Goal: Information Seeking & Learning: Learn about a topic

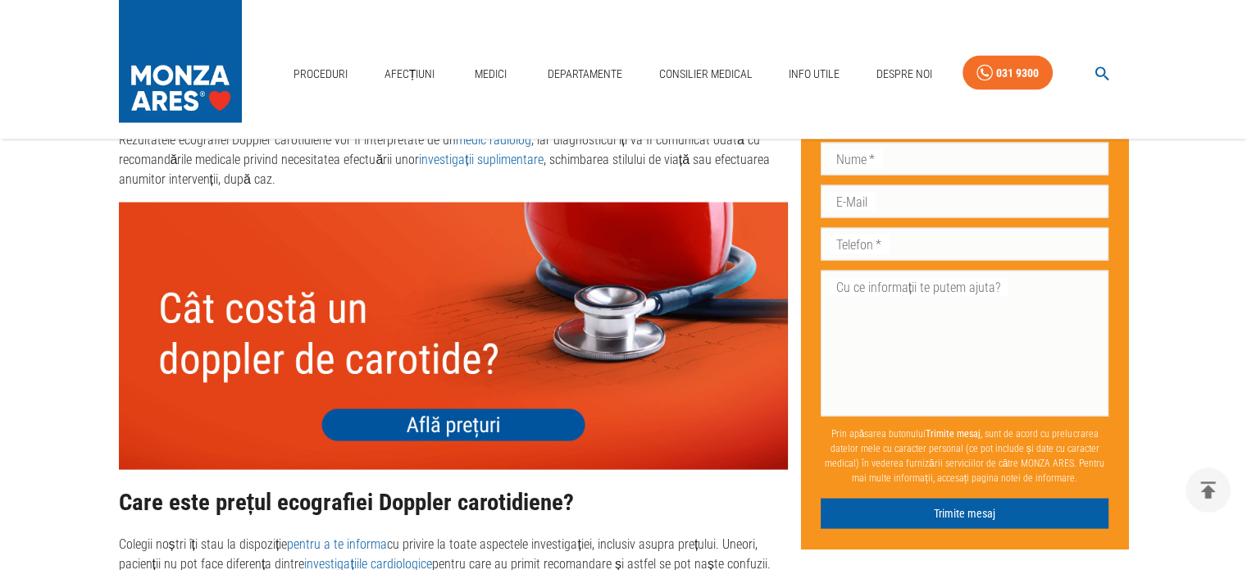
scroll to position [3422, 0]
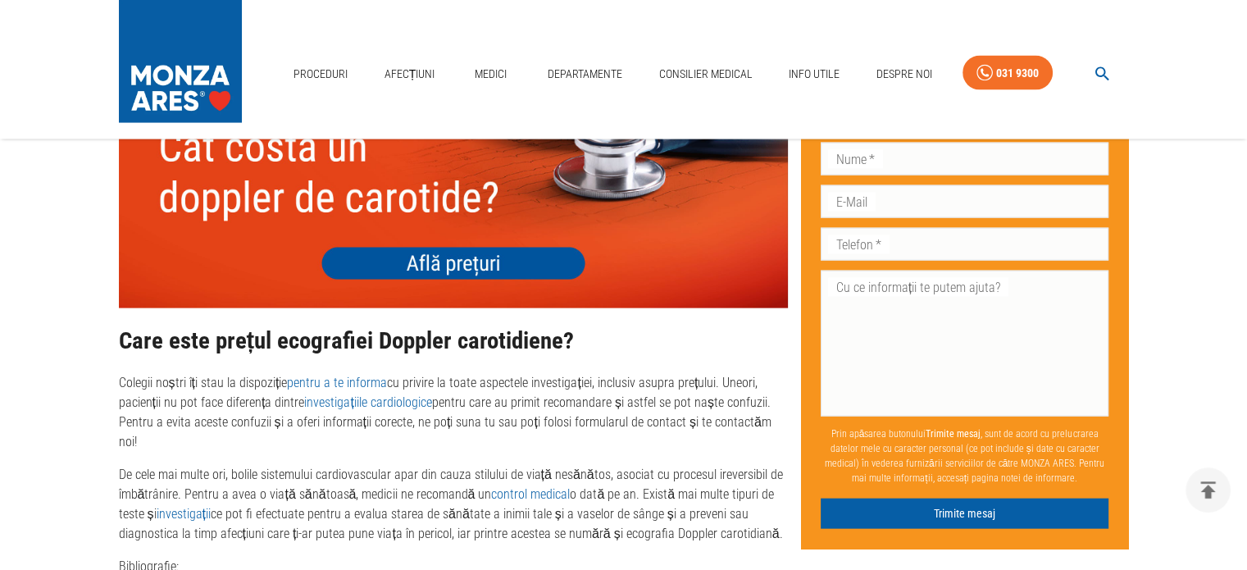
click at [426, 258] on img at bounding box center [453, 174] width 669 height 267
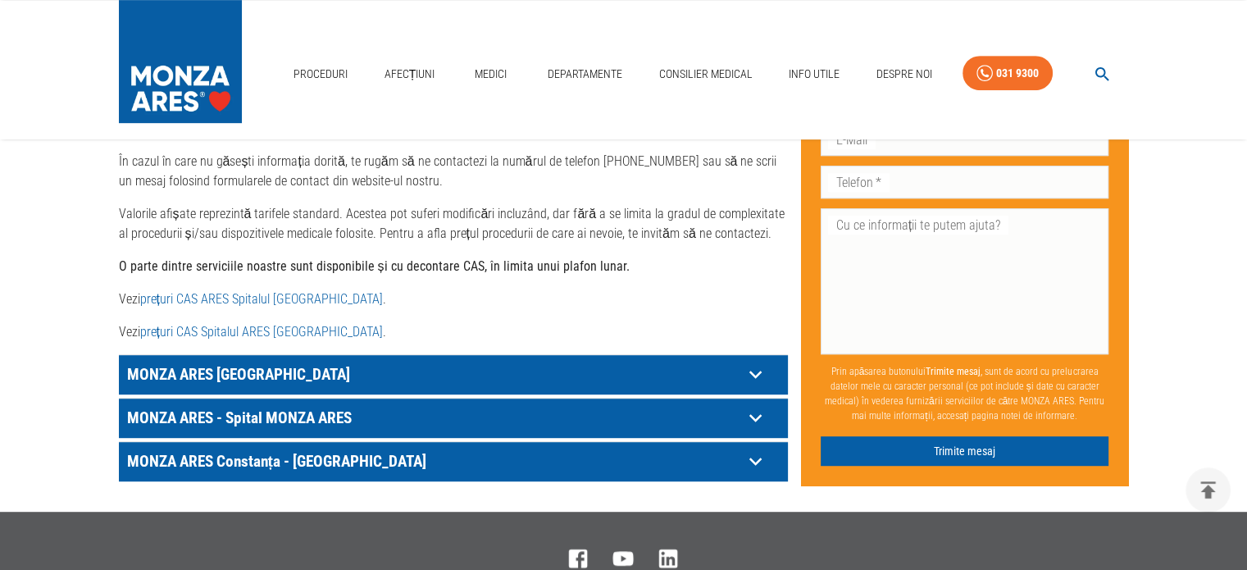
scroll to position [902, 0]
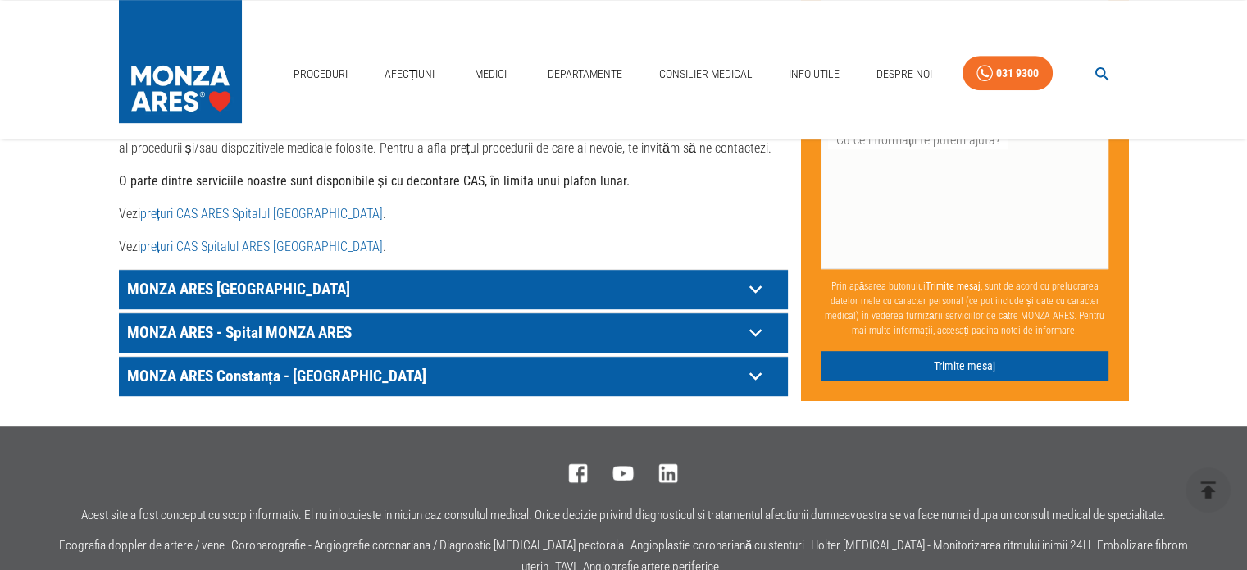
click at [754, 276] on icon at bounding box center [755, 288] width 25 height 25
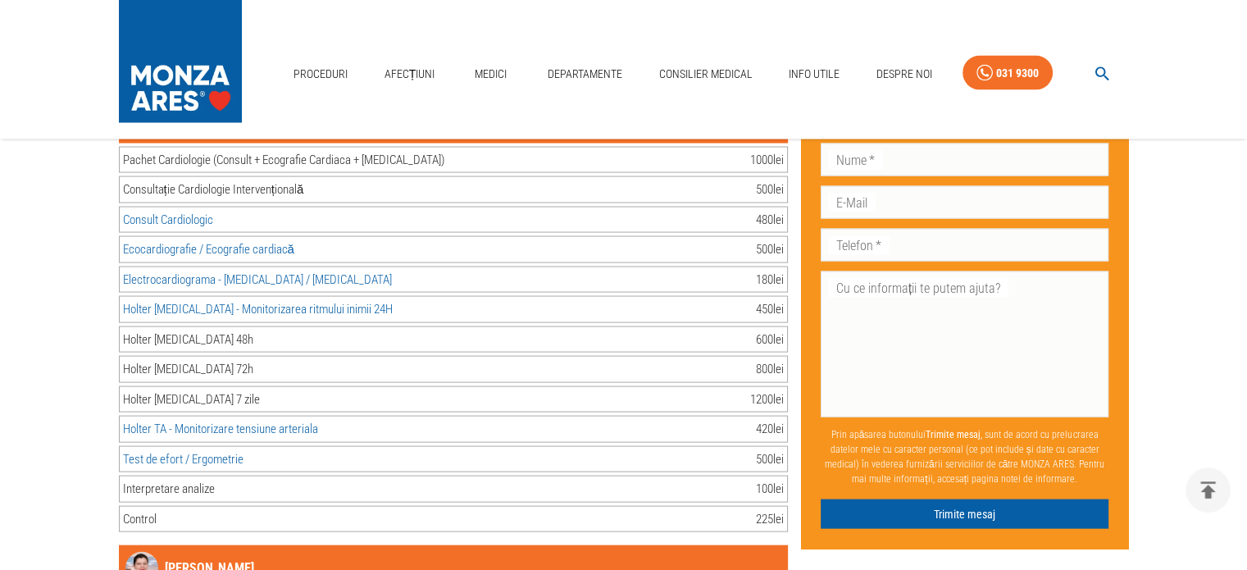
scroll to position [3280, 0]
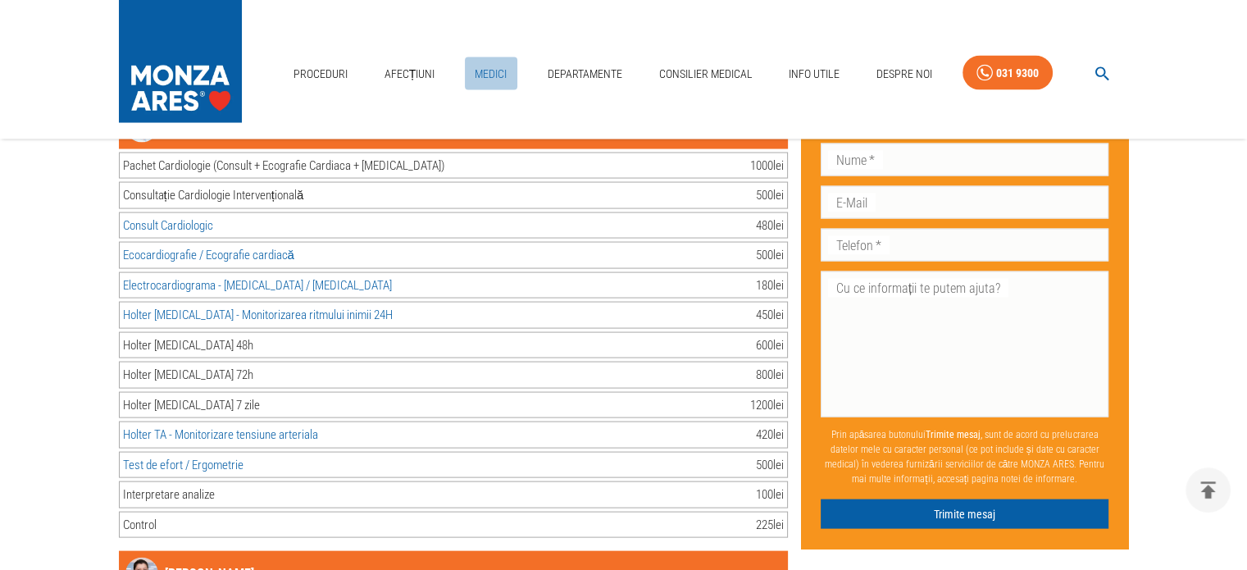
click at [487, 68] on link "Medici" at bounding box center [491, 74] width 52 height 34
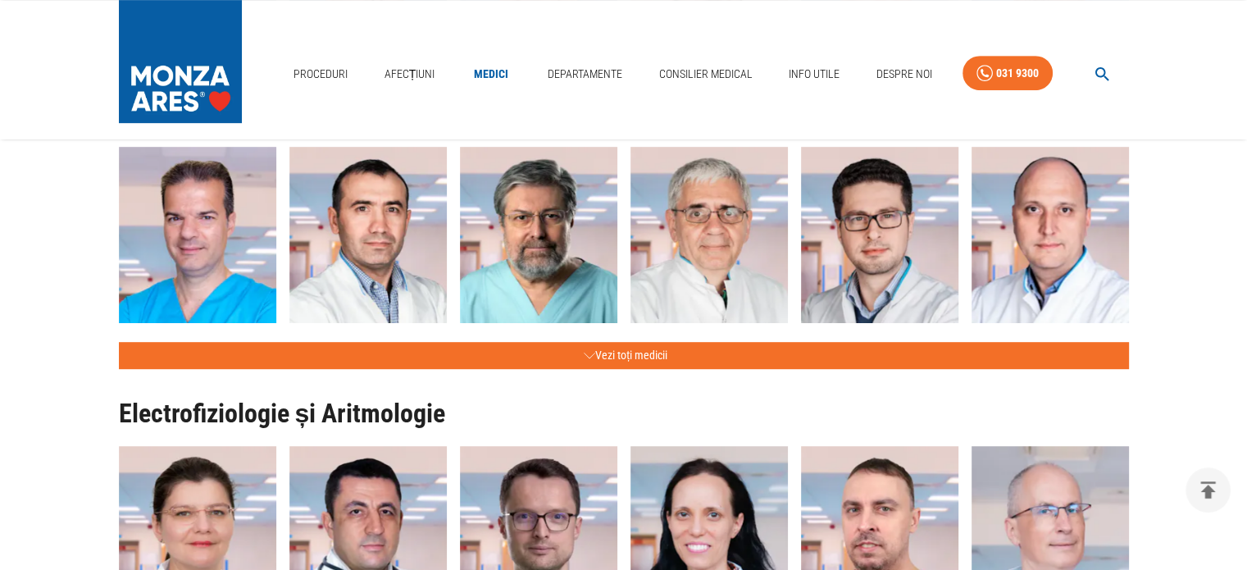
scroll to position [820, 0]
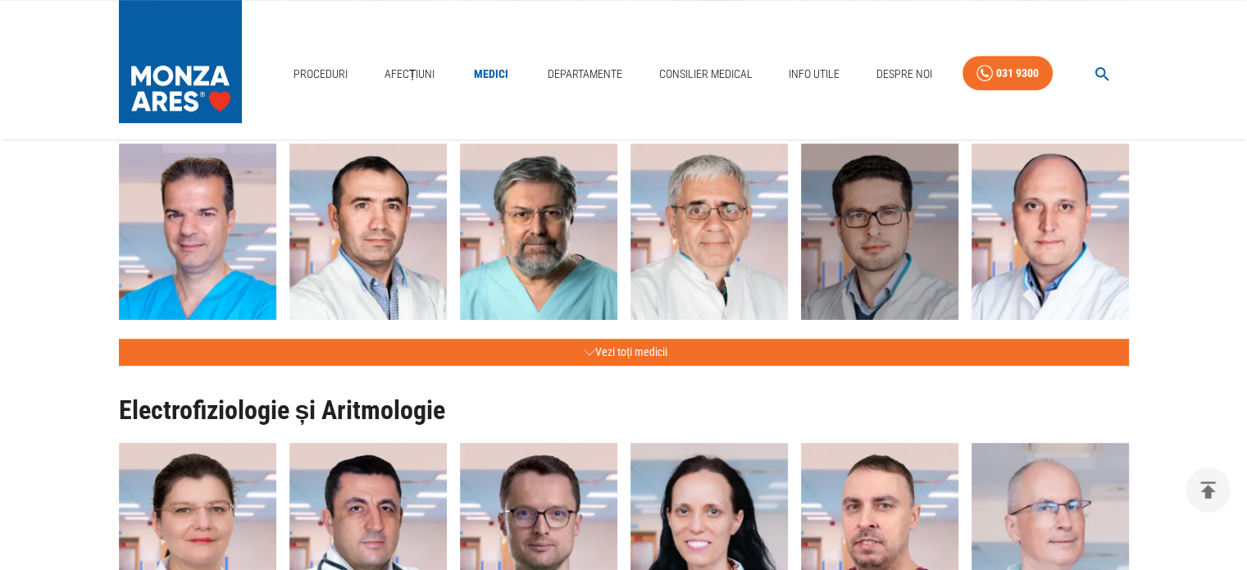
click at [883, 253] on img "button" at bounding box center [879, 233] width 157 height 180
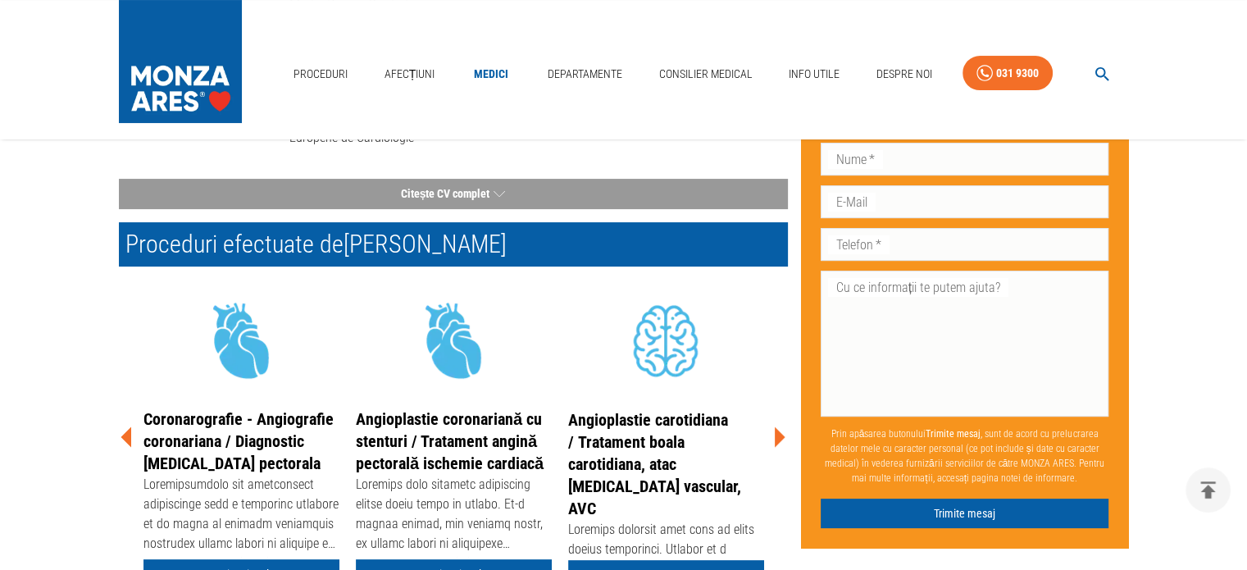
scroll to position [246, 0]
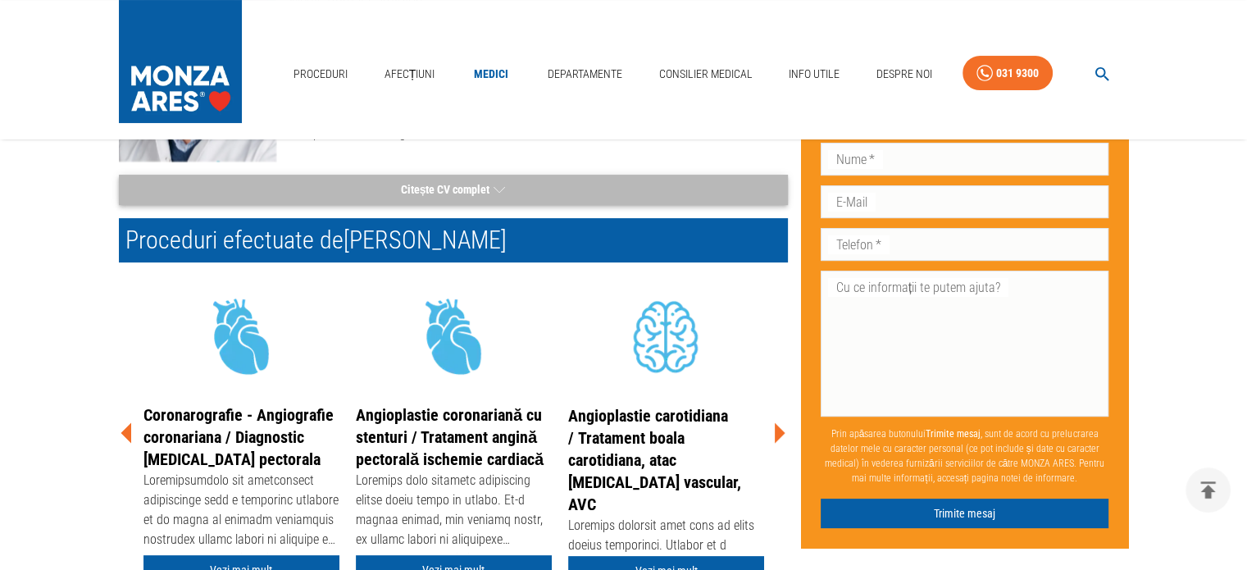
click at [478, 194] on button "Citește CV complet" at bounding box center [453, 190] width 669 height 30
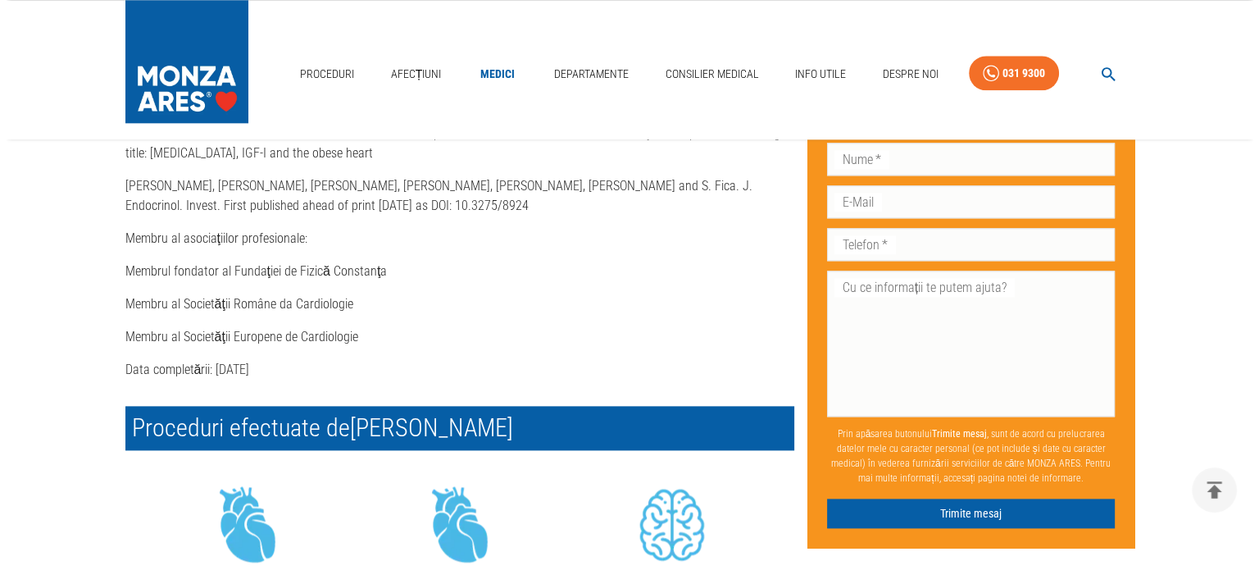
scroll to position [1886, 0]
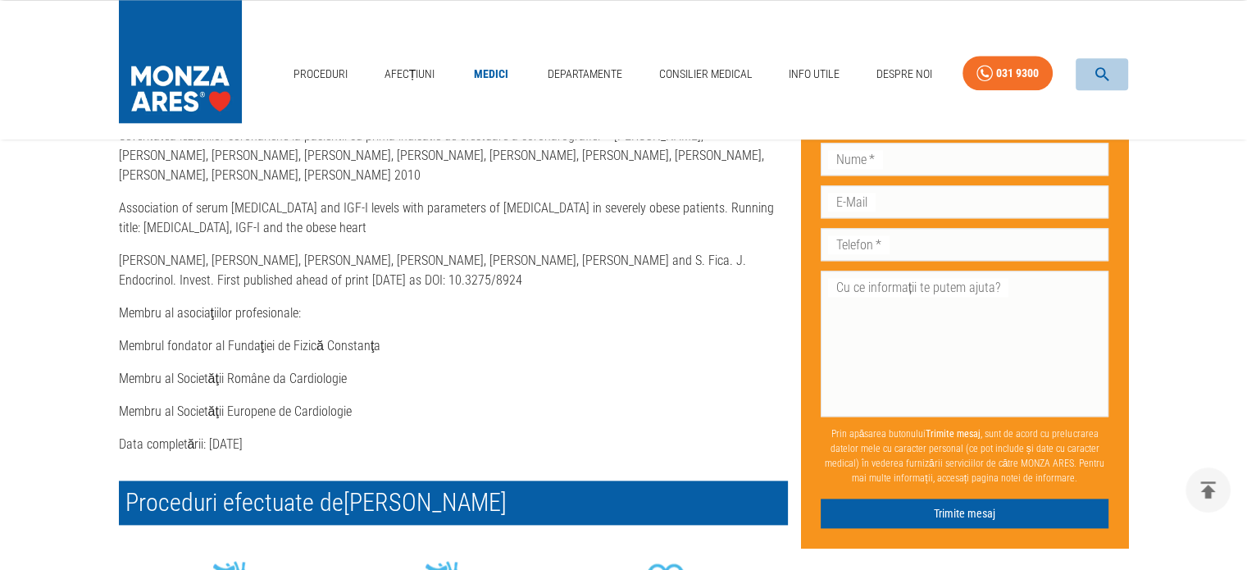
click at [1101, 75] on icon "button" at bounding box center [1102, 74] width 14 height 14
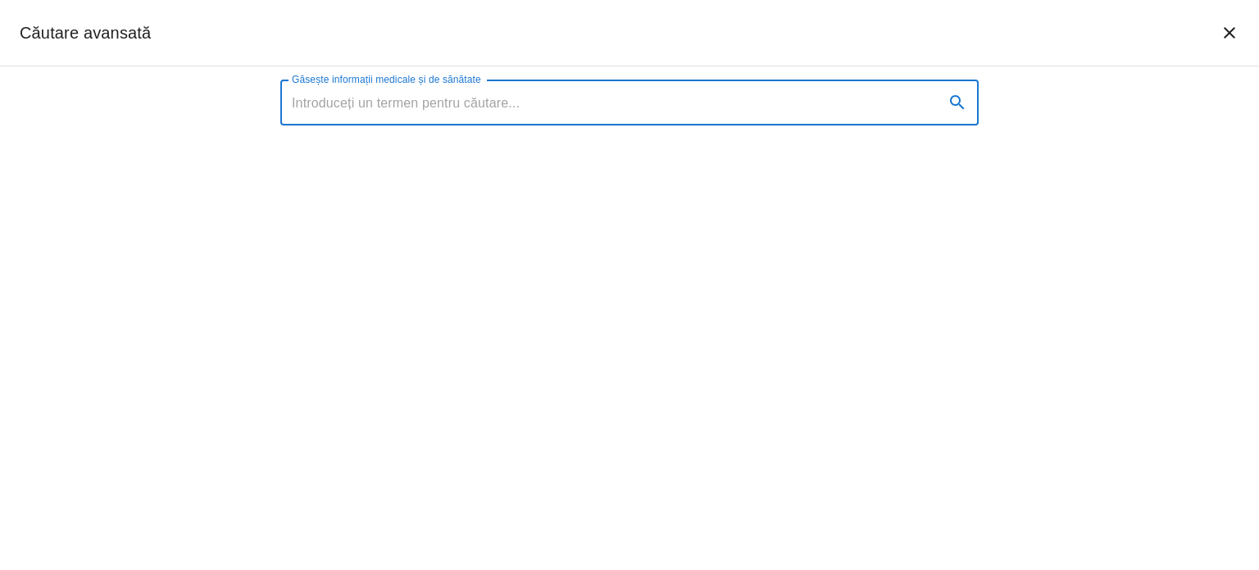
click at [477, 105] on input "Găsește informații medicale și de sănătate" at bounding box center [605, 103] width 651 height 46
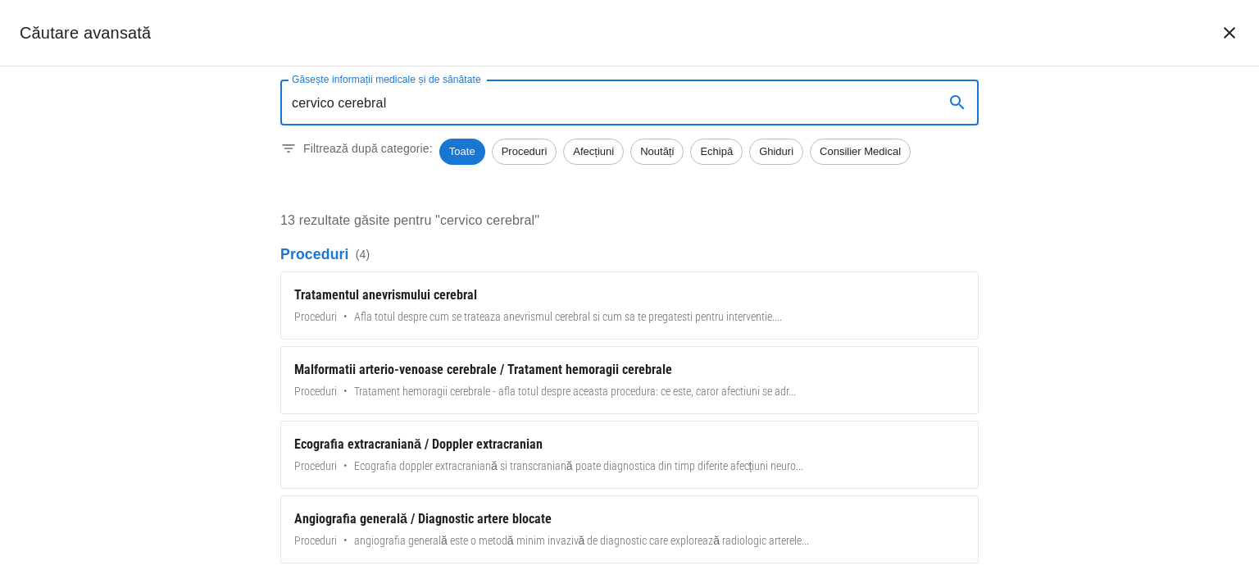
type input "cervico cerebral"
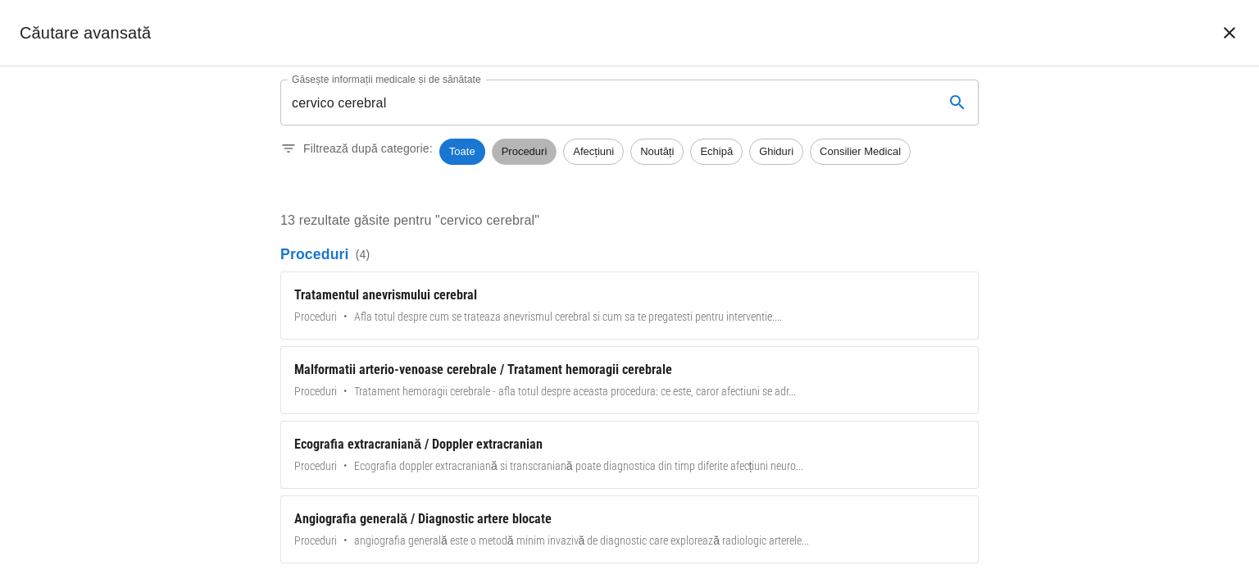
click at [518, 156] on span "Proceduri" at bounding box center [525, 151] width 64 height 16
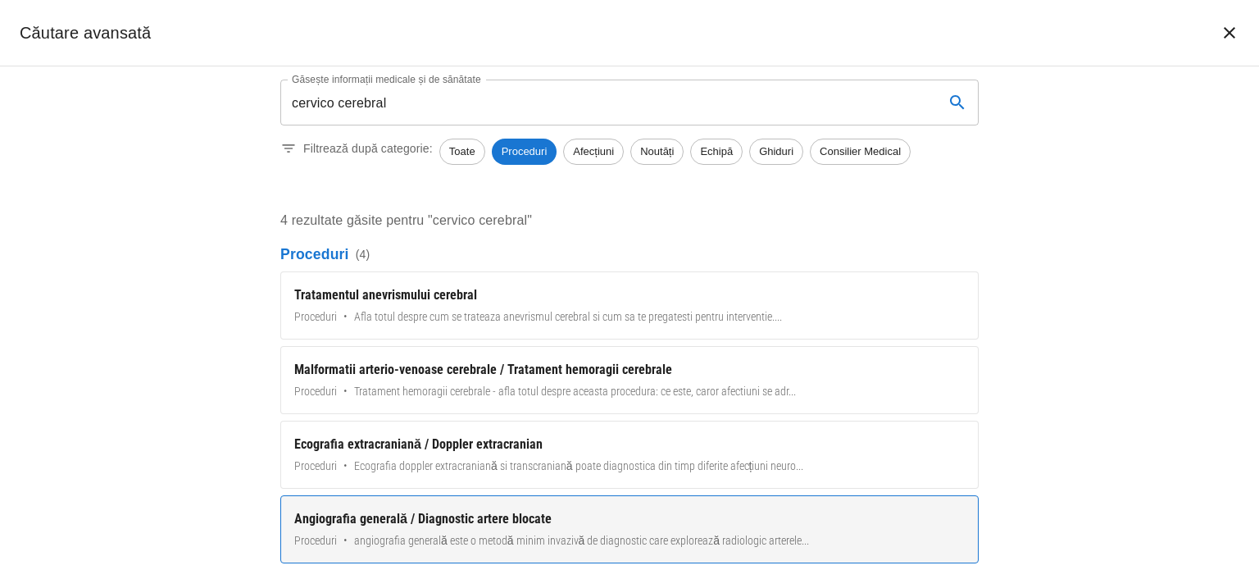
click at [426, 517] on div "Angiografia generală / Diagnostic artere blocate" at bounding box center [629, 519] width 671 height 20
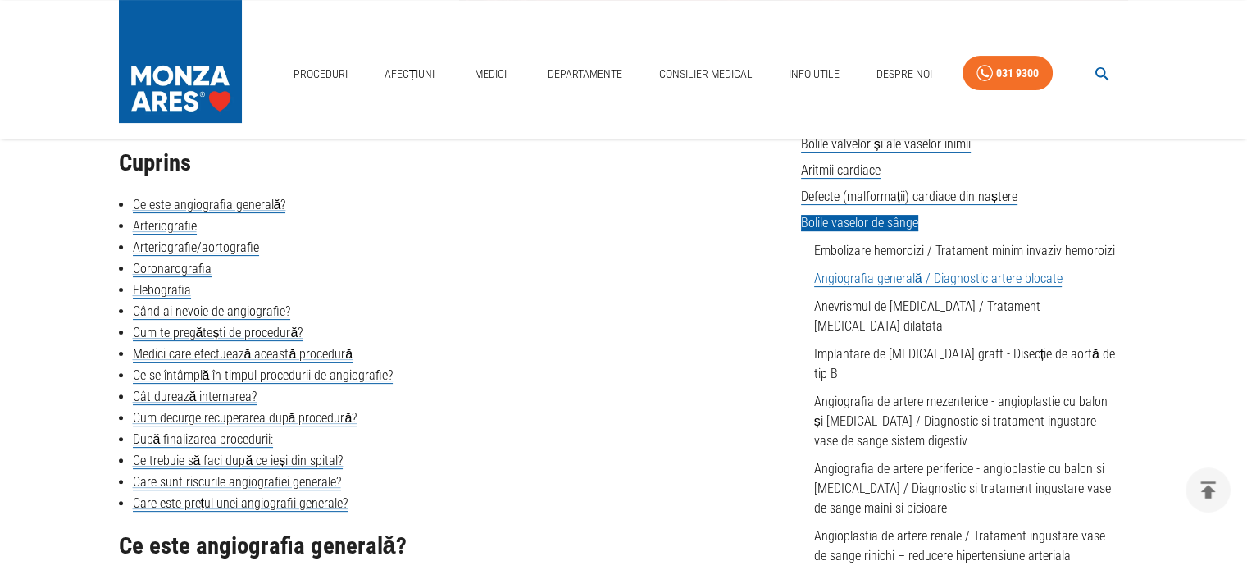
scroll to position [410, 0]
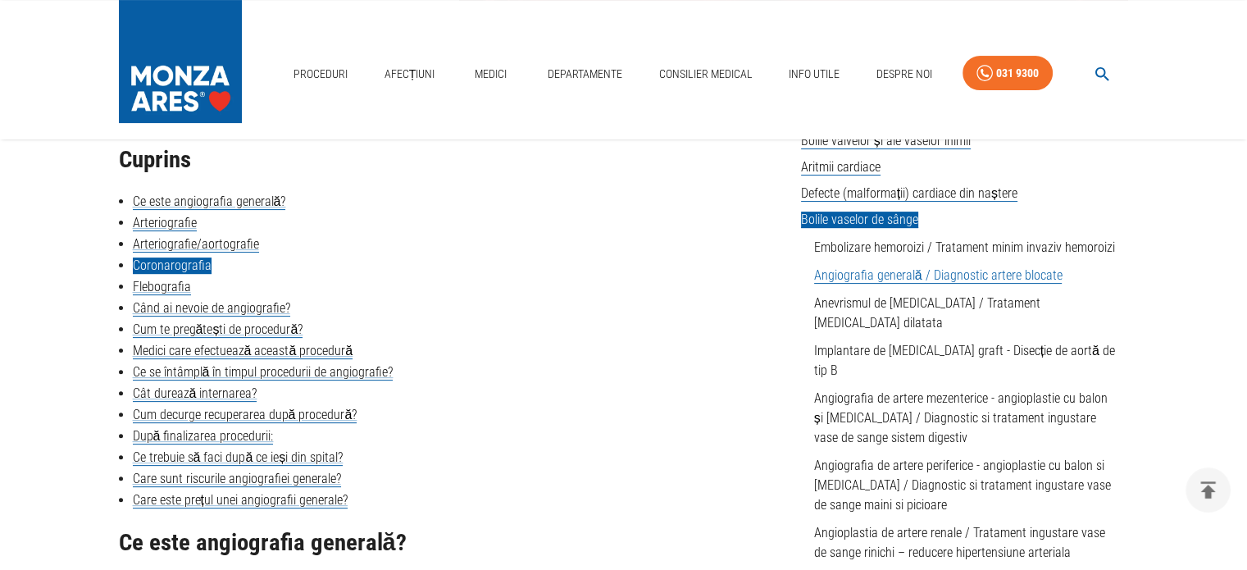
click at [171, 267] on link "Coronarografia" at bounding box center [172, 265] width 79 height 16
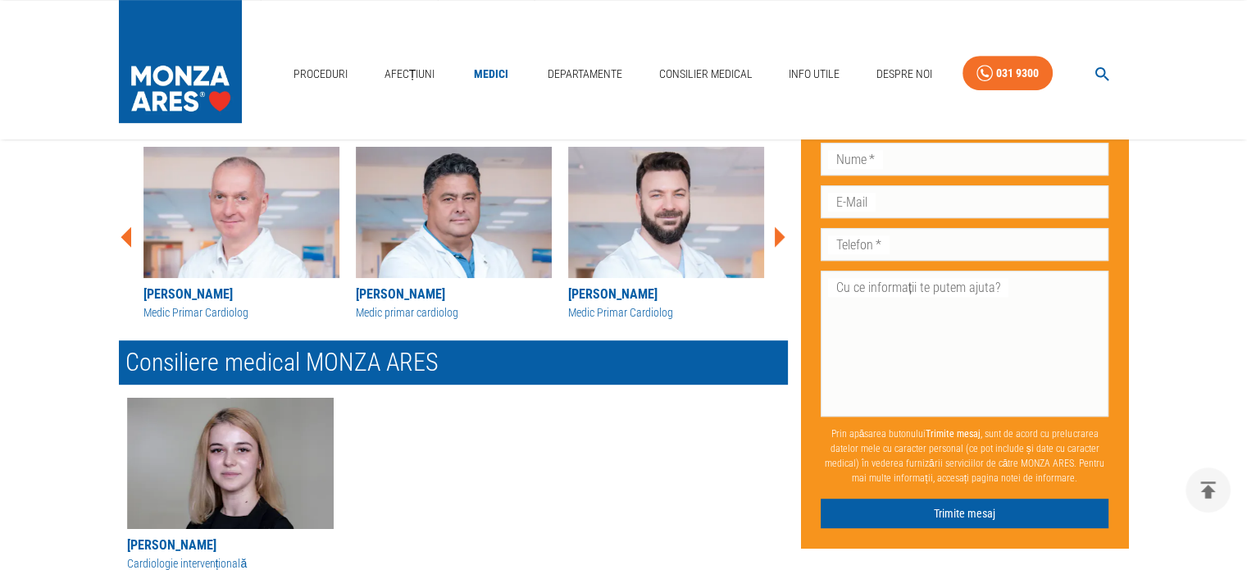
scroll to position [753, 0]
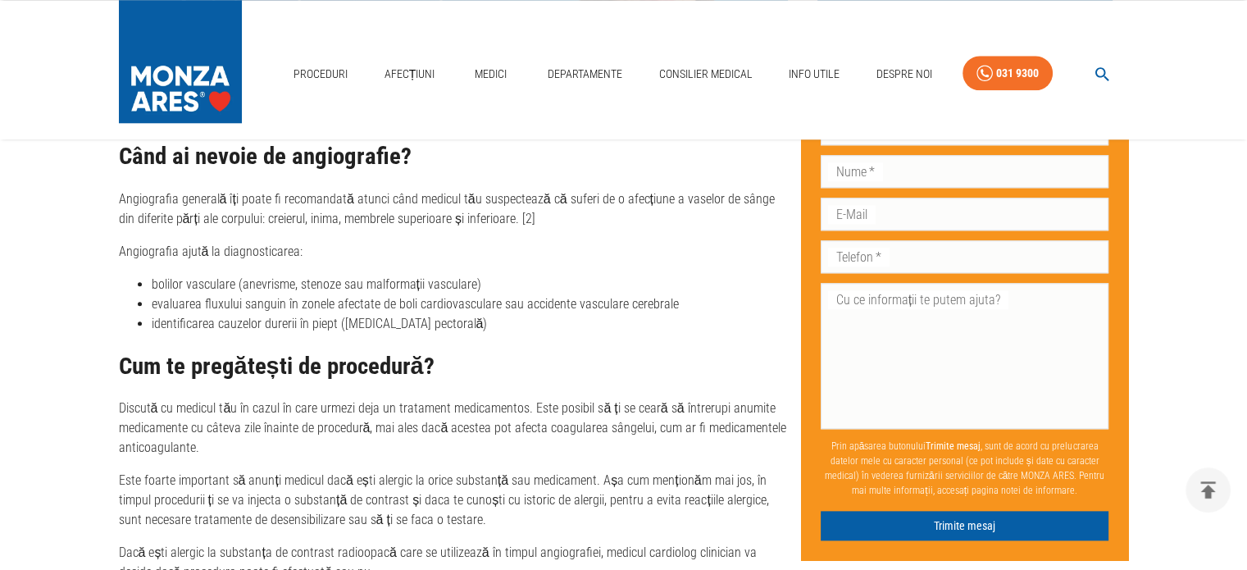
scroll to position [1641, 0]
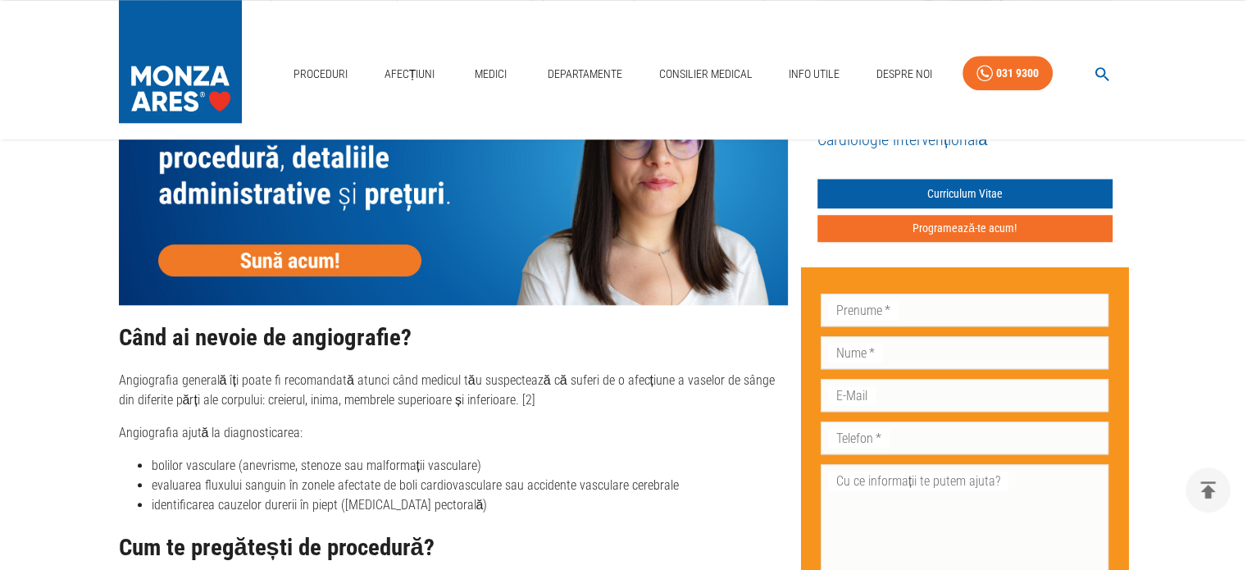
scroll to position [1569, 0]
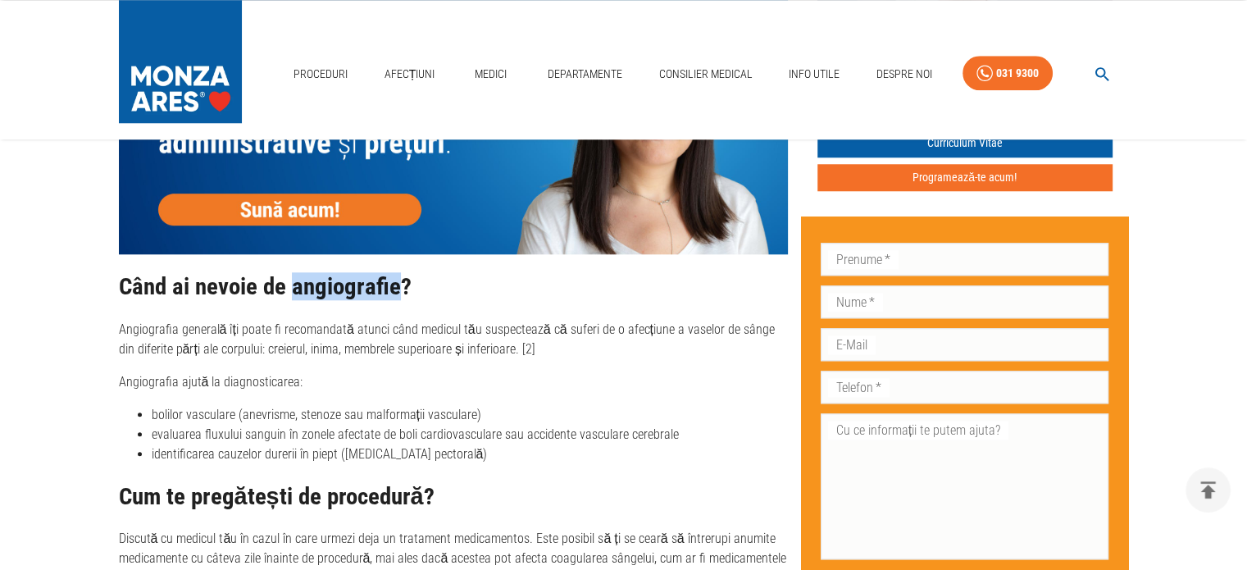
drag, startPoint x: 397, startPoint y: 285, endPoint x: 293, endPoint y: 285, distance: 104.1
click at [293, 285] on h2 "Când ai nevoie de angiografie?" at bounding box center [453, 287] width 669 height 26
copy h2 "angiografie"
